Goal: Task Accomplishment & Management: Manage account settings

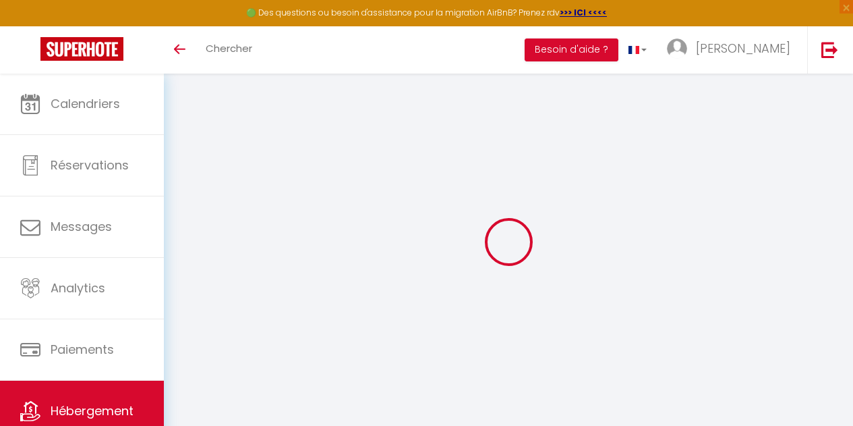
select select
type input "Villa Ici et Ailleurs"
type input "11 rues des Saules"
type input "85360"
type input "La Tranche sur Mer"
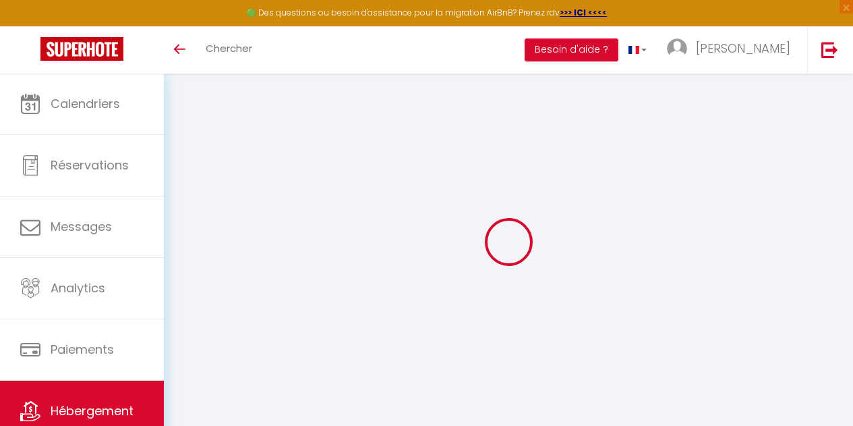
select select "75"
type input "98407041700014"
type input ""Ici, c'est autre chose que loin, c'est Ailleurs". [PERSON_NAME]"
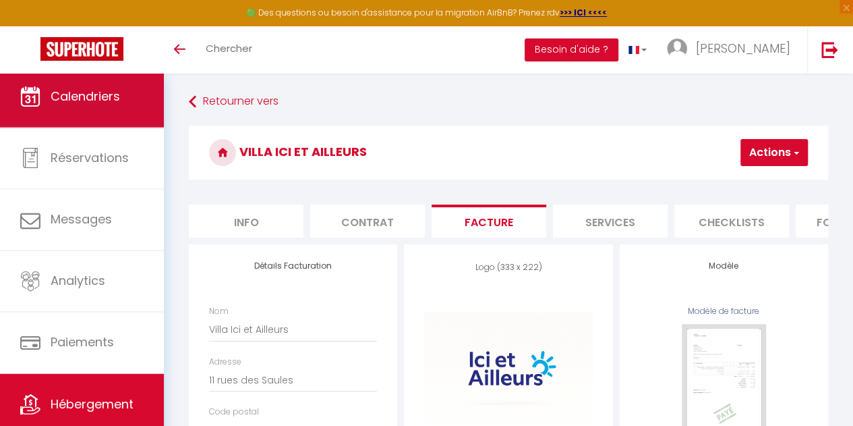
click at [94, 105] on span "Calendriers" at bounding box center [85, 96] width 69 height 17
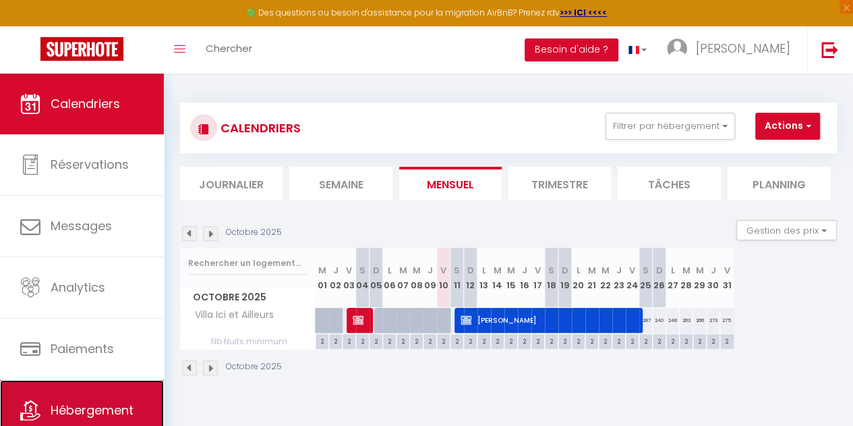
click at [96, 401] on span "Hébergement" at bounding box center [92, 409] width 83 height 17
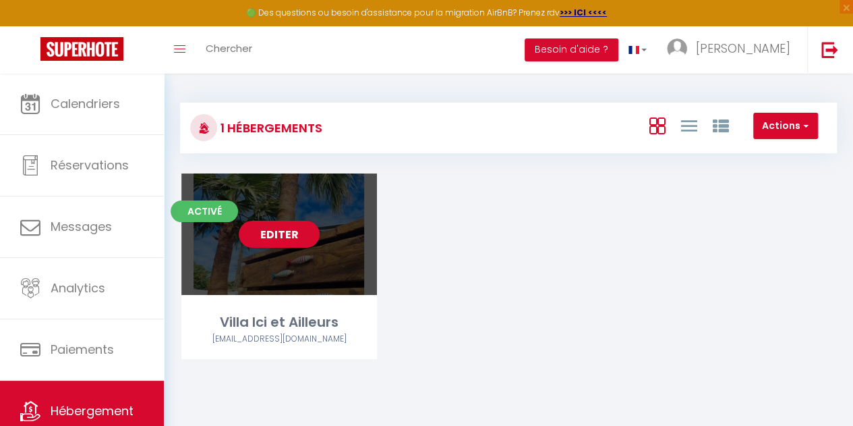
click at [290, 253] on div "Editer" at bounding box center [279, 233] width 196 height 121
select select "3"
select select "2"
select select "1"
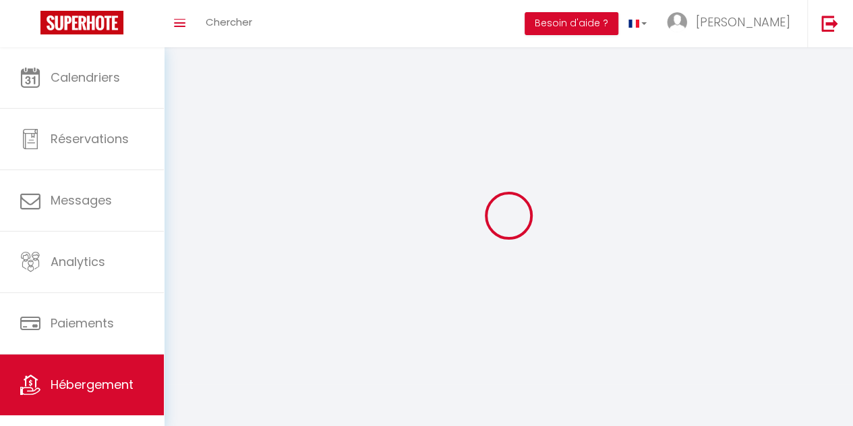
select select
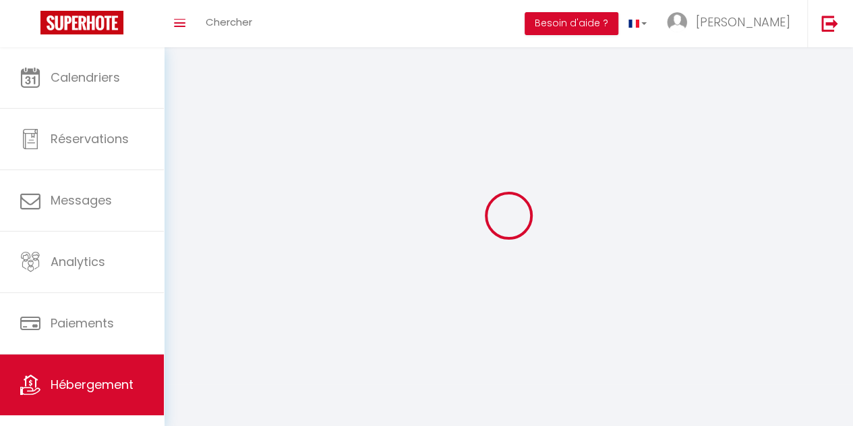
select select
checkbox input "false"
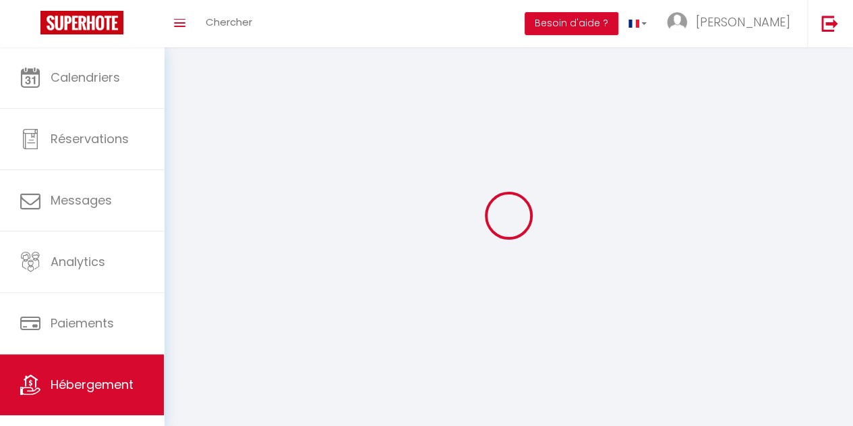
select select
select select "1"
select select "28"
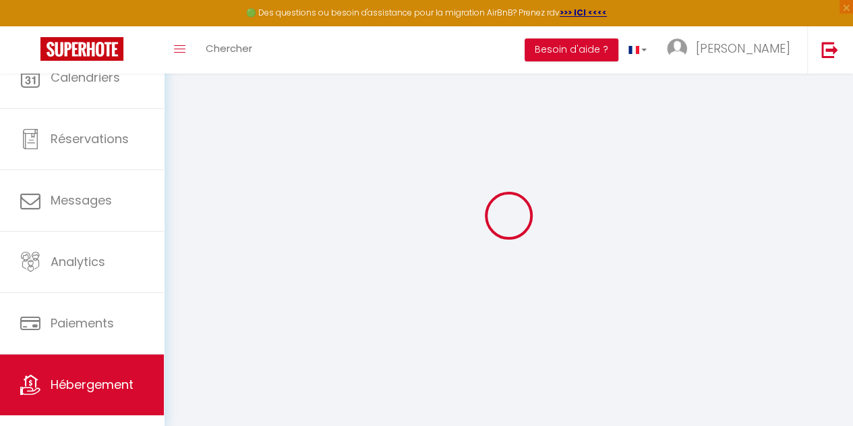
select select
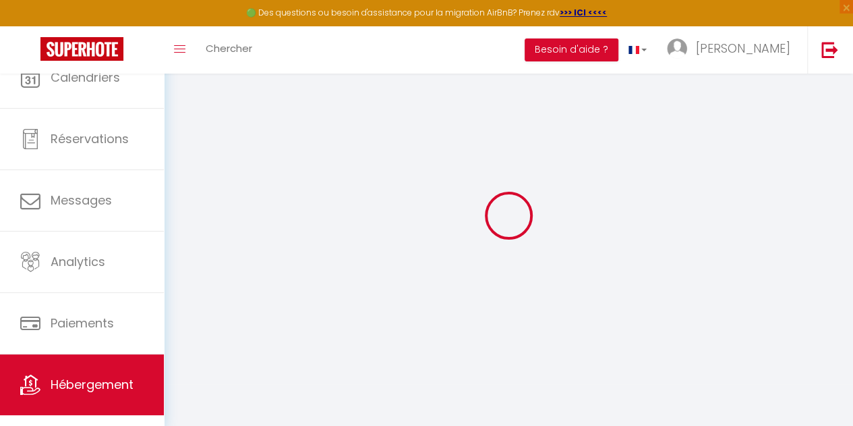
select select
checkbox input "false"
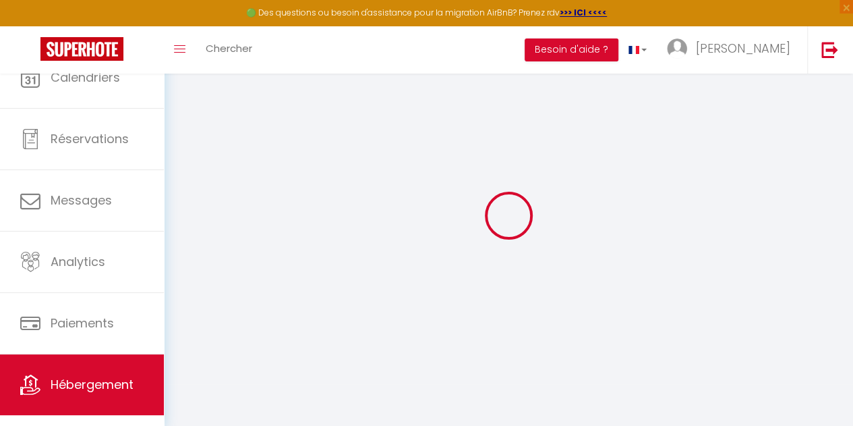
select select
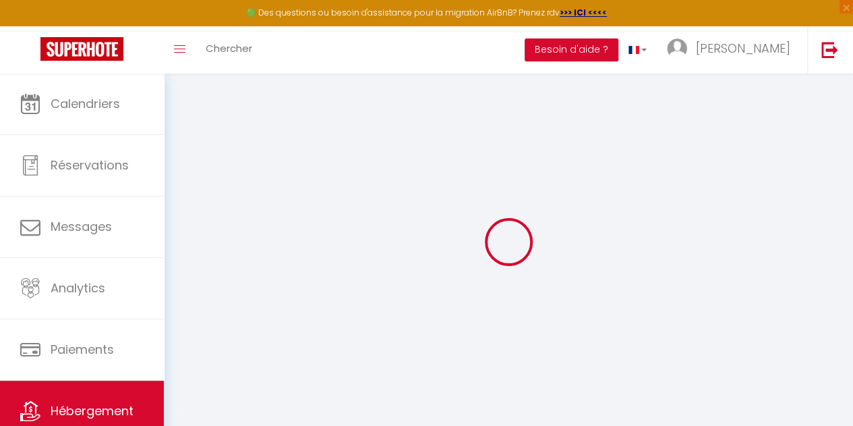
select select
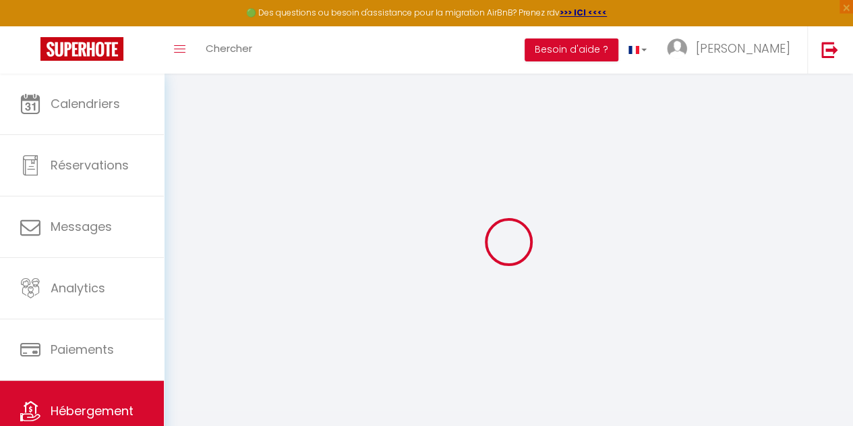
select select
checkbox input "false"
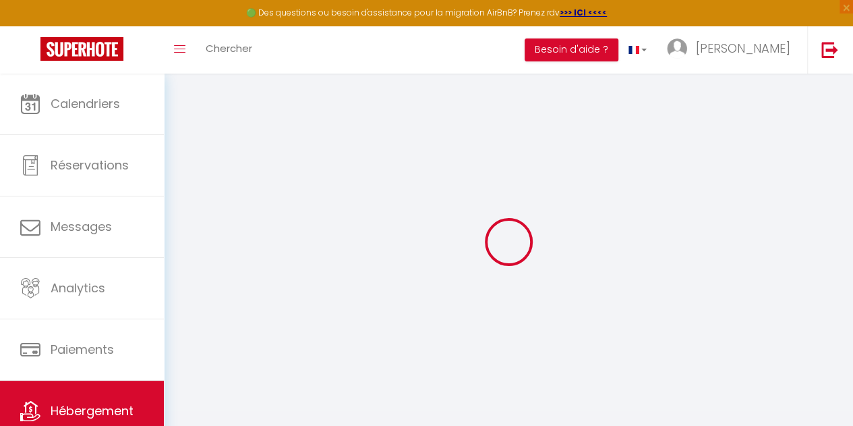
select select
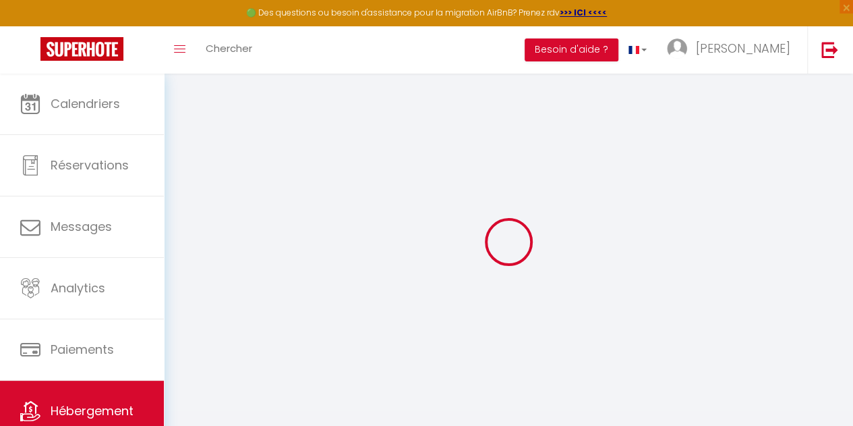
select select
checkbox input "false"
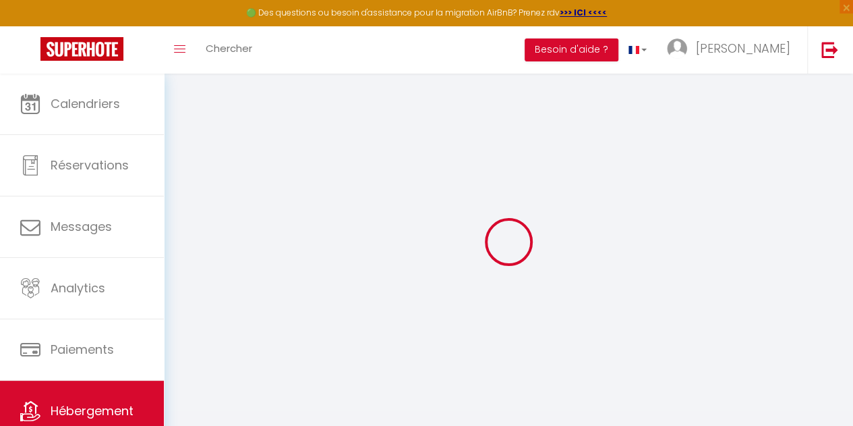
checkbox input "false"
select select
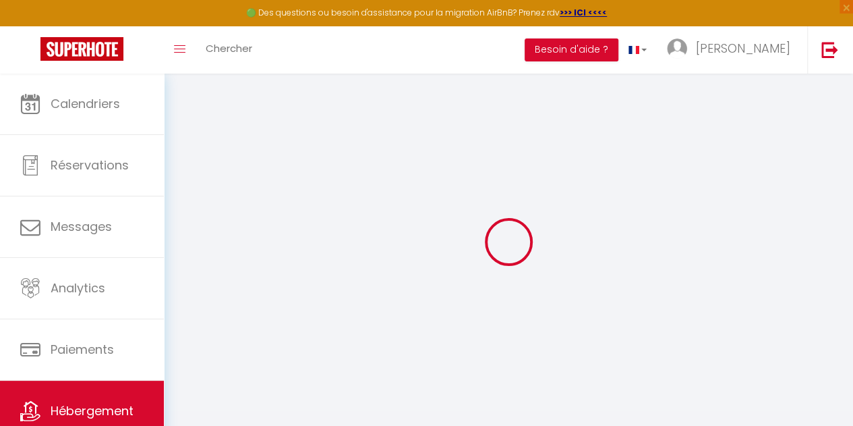
select select
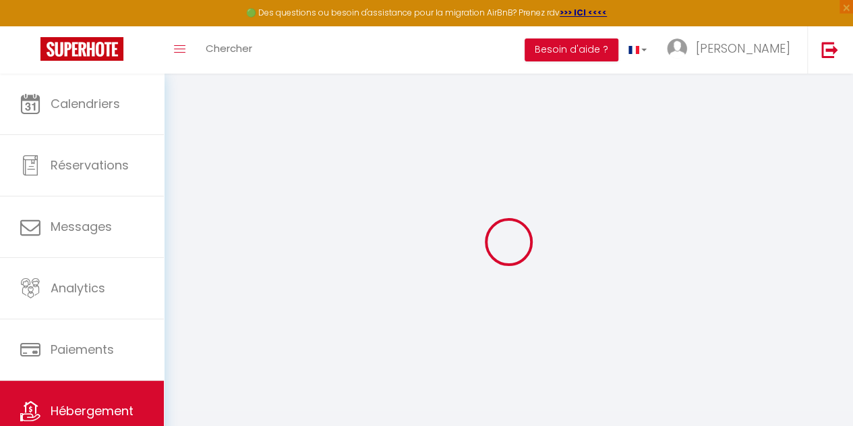
checkbox input "false"
select select
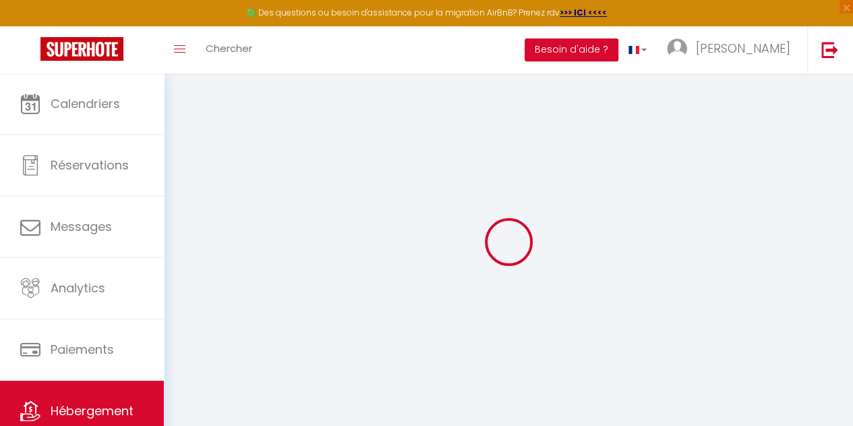
select select
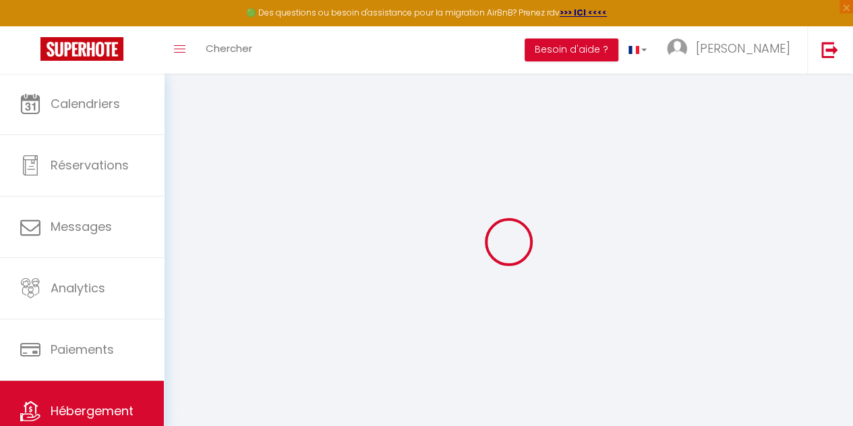
select select
checkbox input "false"
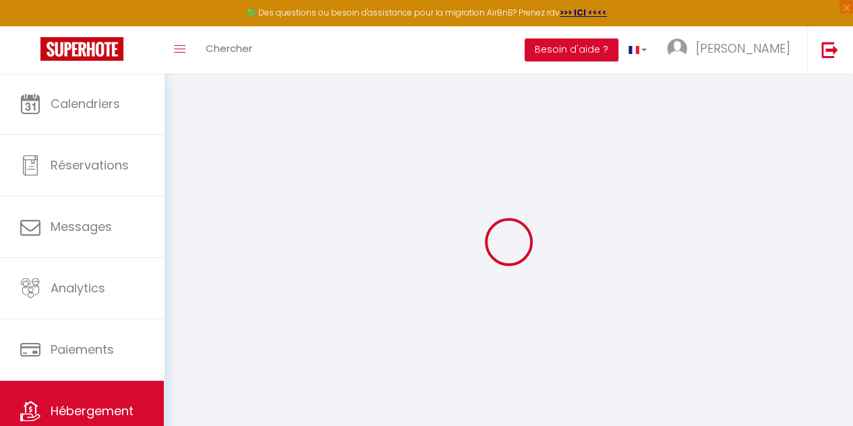
checkbox input "false"
select select
type input "Villa Ici et Ailleurs"
type input "[PERSON_NAME] & [PERSON_NAME]"
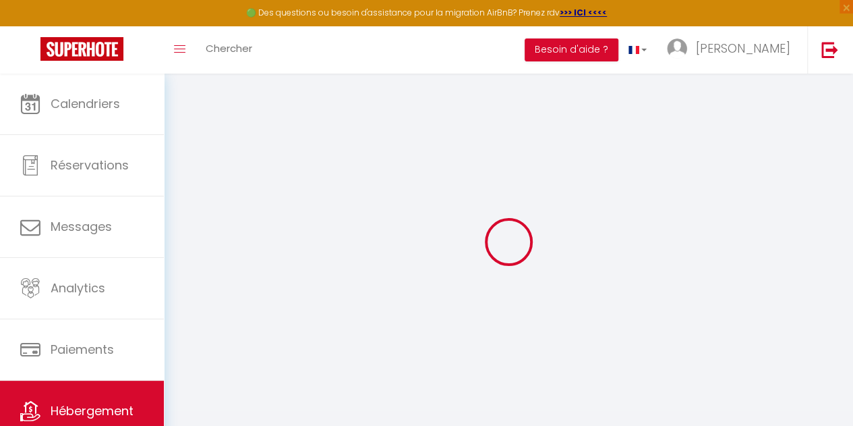
type input "Gauthier"
type input "4 la Grande Métairie"
type input "44140"
type input "Remouillé"
select select "secondary_units"
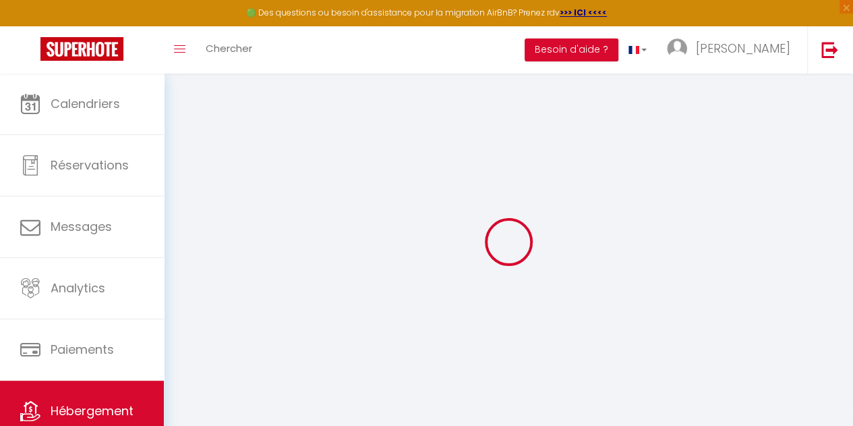
select select "12"
select select "5"
select select "4"
type input "235"
type input "150"
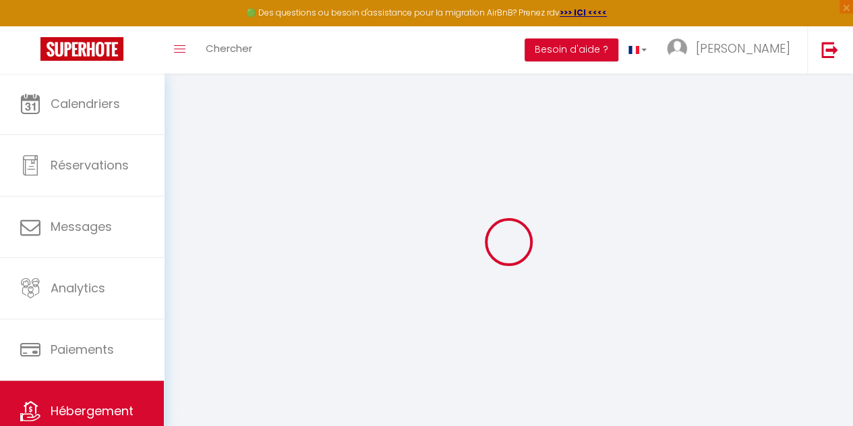
type input "1500"
select select
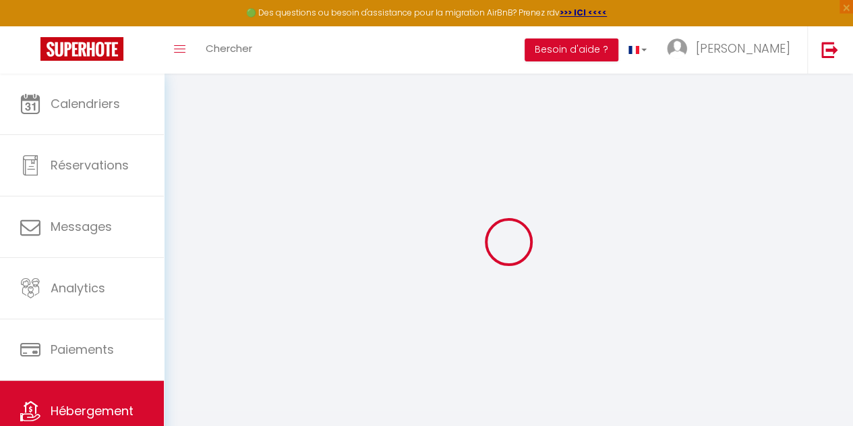
select select
type input "[STREET_ADDRESS]"
type input "85360"
type input "La Tranche-[GEOGRAPHIC_DATA]"
type input "[EMAIL_ADDRESS][DOMAIN_NAME]"
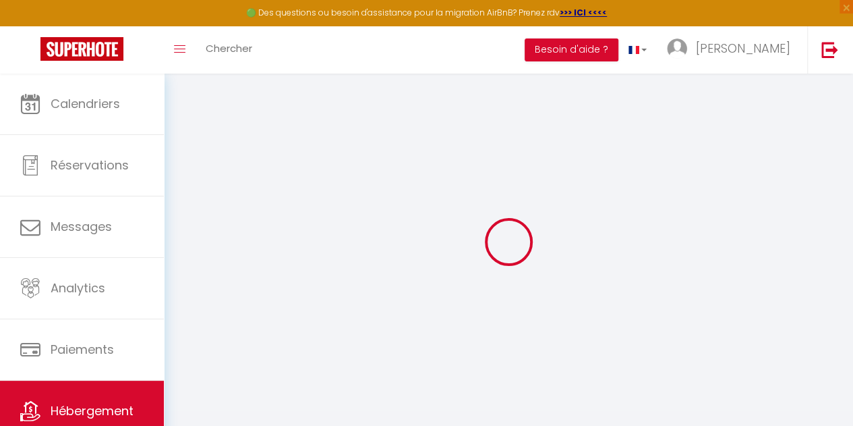
select select
checkbox input "false"
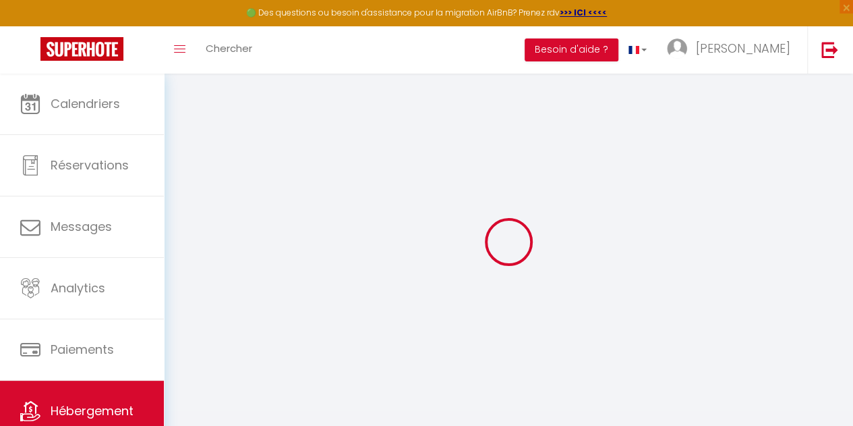
type input "0"
type input "70"
type input "0"
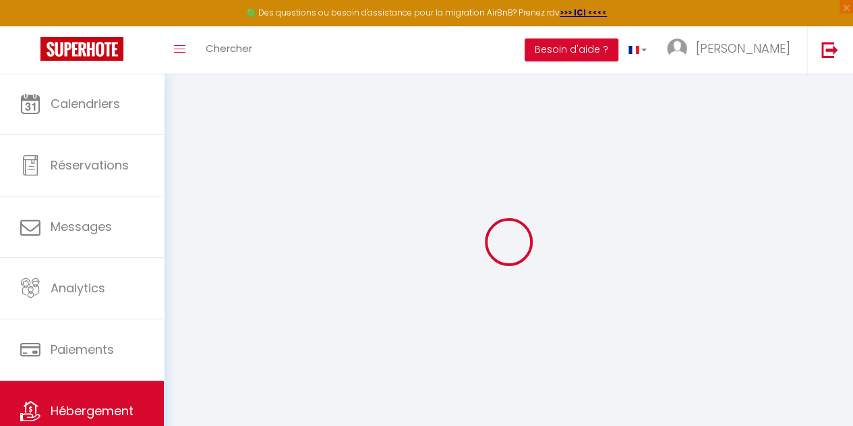
select select
checkbox input "false"
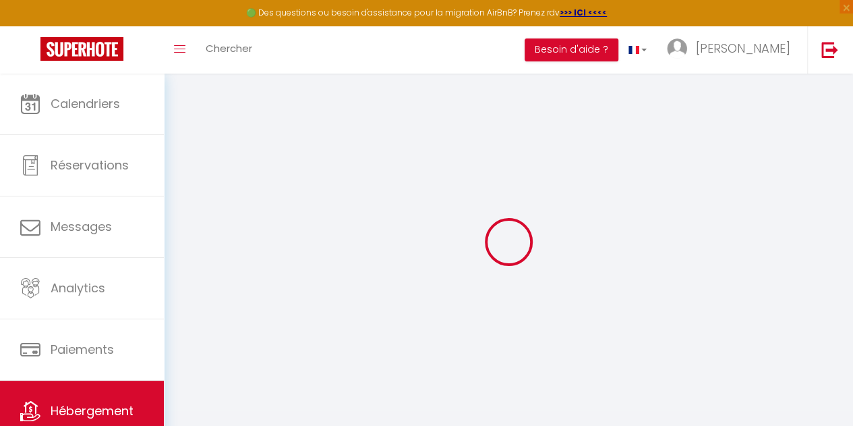
checkbox input "false"
select select "16:00"
select select "22:00"
select select "10:00"
select select "30"
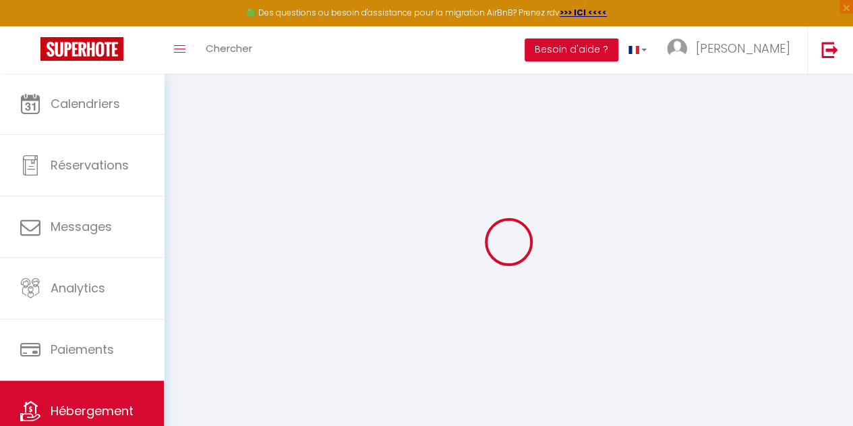
select select "120"
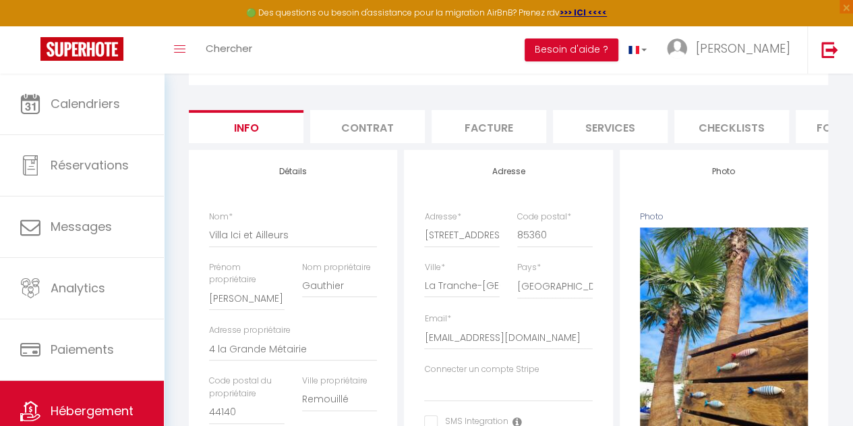
scroll to position [97, 0]
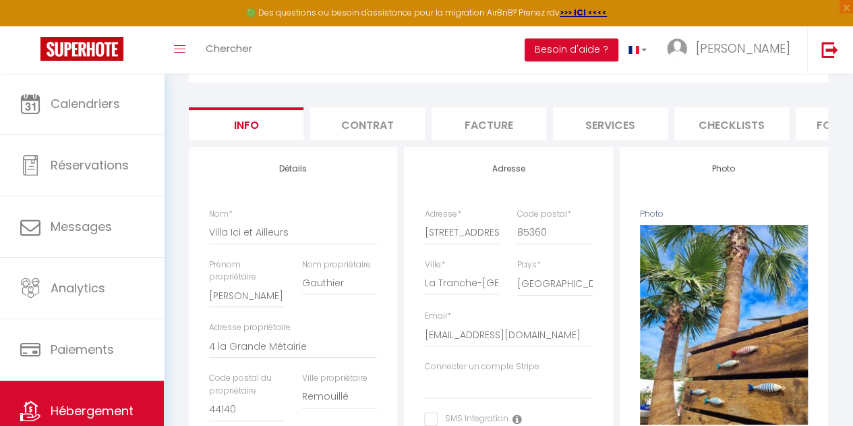
click at [590, 133] on li "Services" at bounding box center [610, 123] width 115 height 33
select select
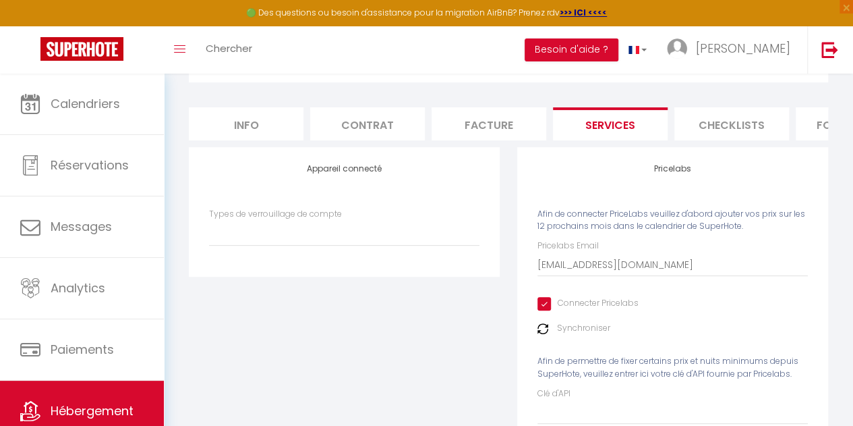
click at [544, 334] on img at bounding box center [543, 328] width 11 height 11
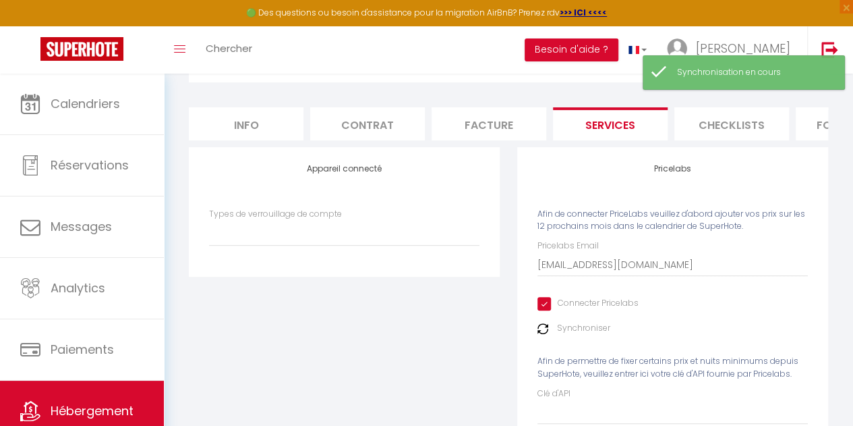
click at [568, 335] on label "Synchroniser" at bounding box center [583, 328] width 53 height 13
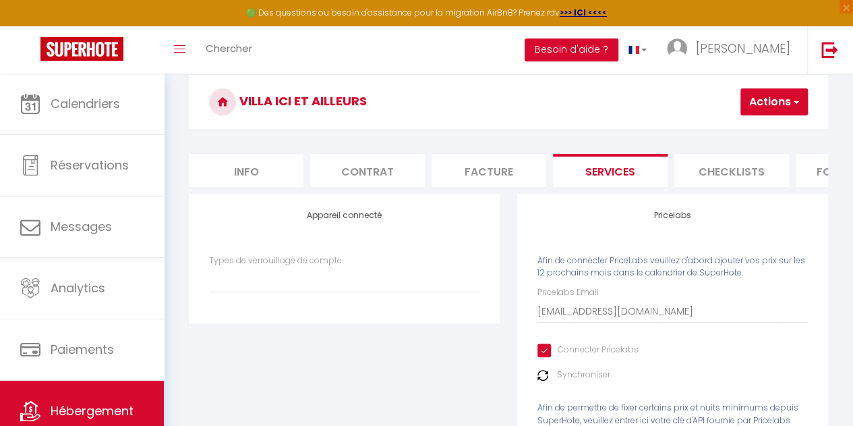
scroll to position [4, 0]
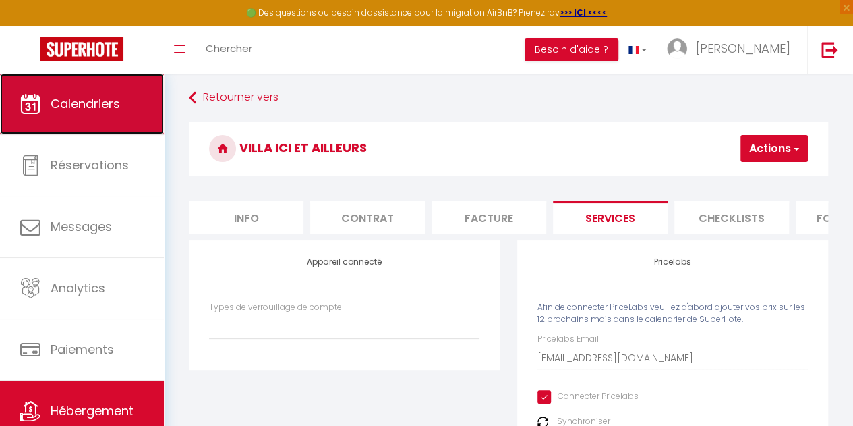
click at [96, 115] on link "Calendriers" at bounding box center [82, 104] width 164 height 61
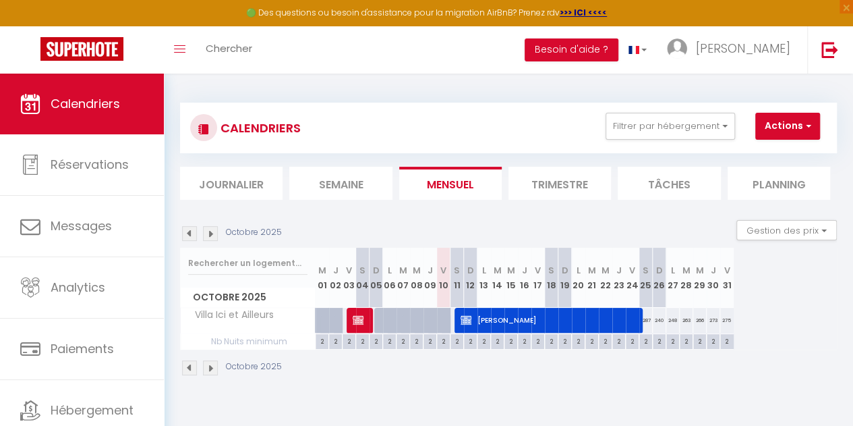
click at [544, 190] on li "Trimestre" at bounding box center [560, 183] width 103 height 33
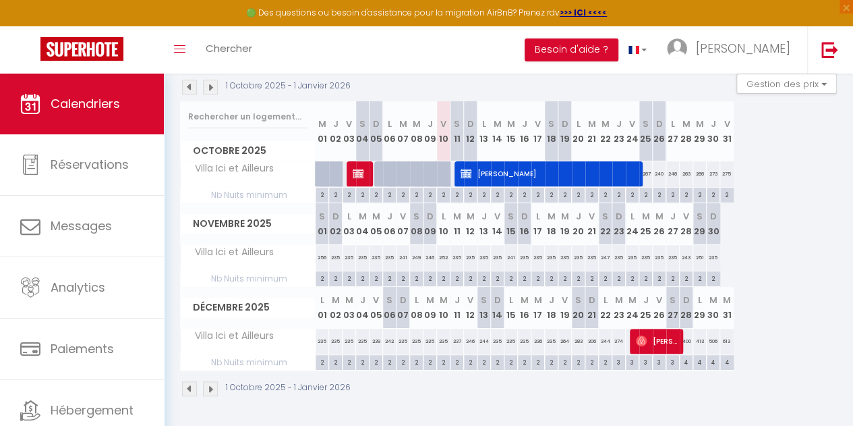
scroll to position [154, 0]
